Goal: Transaction & Acquisition: Purchase product/service

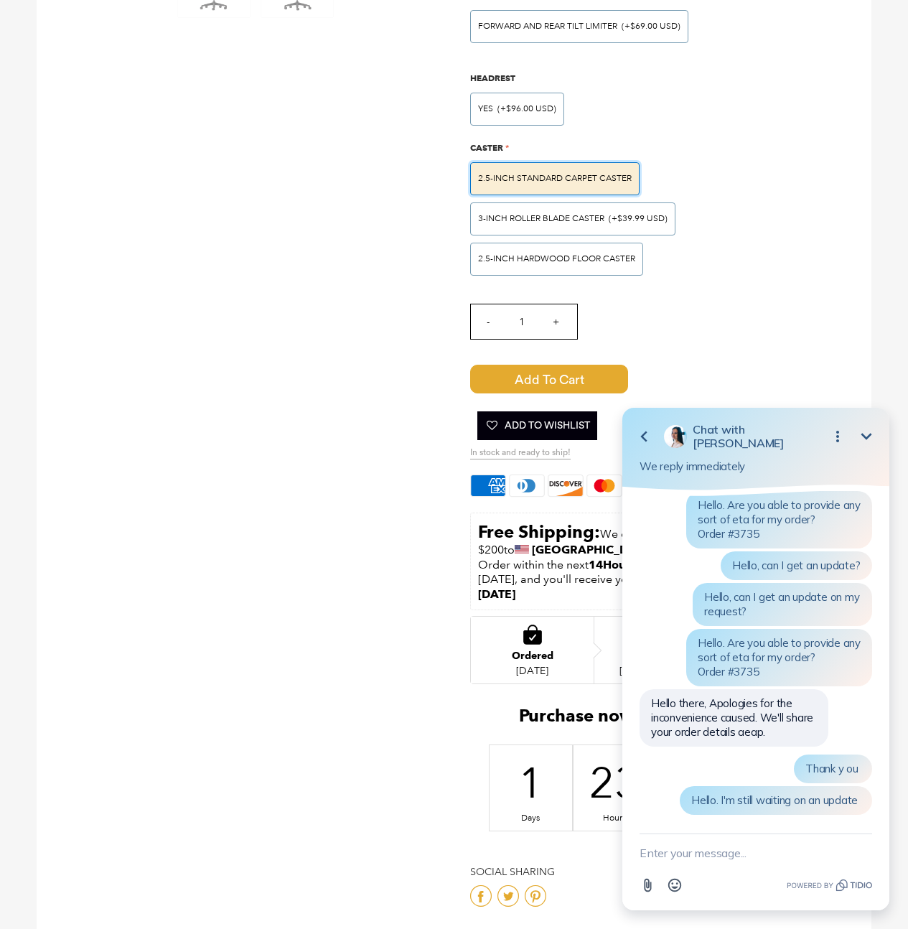
scroll to position [855, 0]
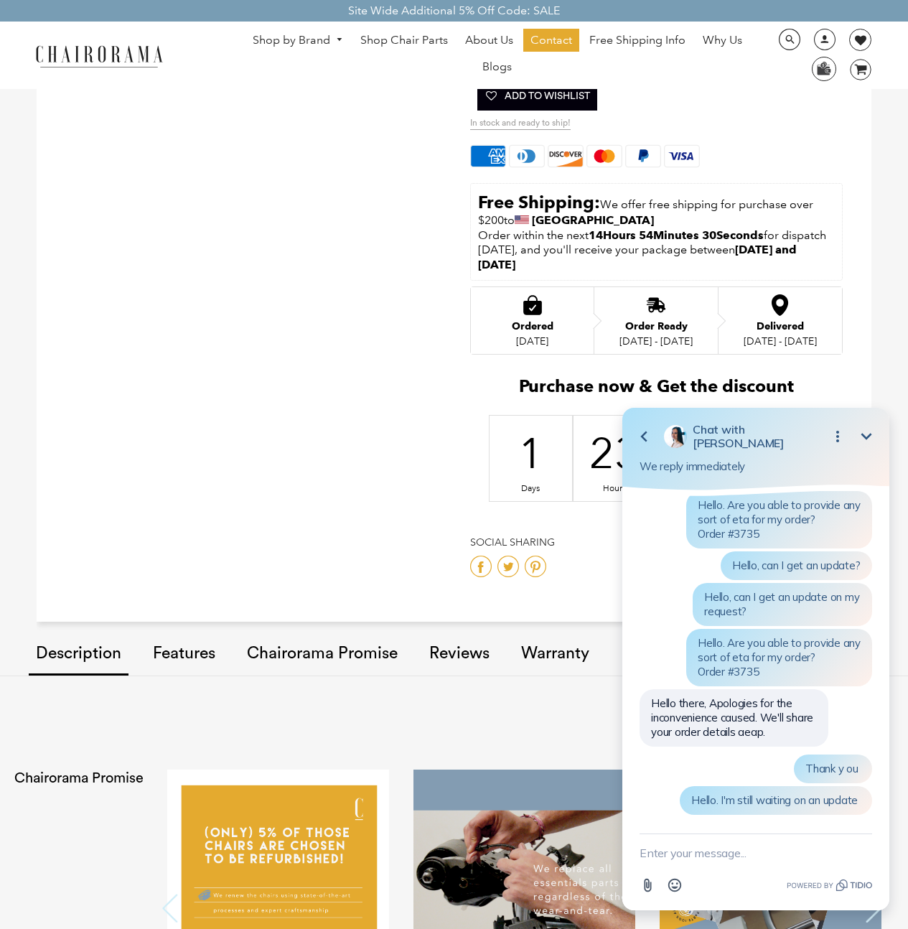
scroll to position [896, 0]
